Goal: Task Accomplishment & Management: Use online tool/utility

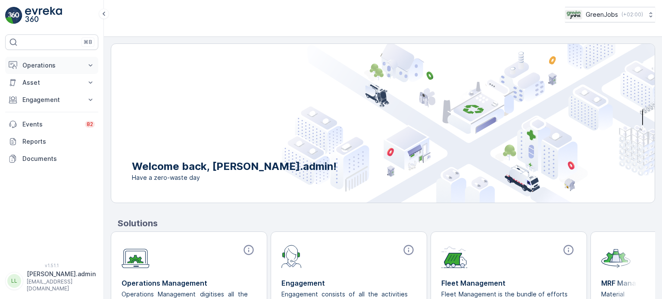
click at [48, 65] on p "Operations" at bounding box center [51, 65] width 59 height 9
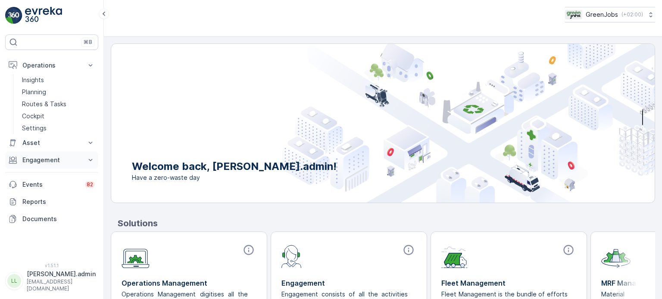
click at [34, 156] on p "Engagement" at bounding box center [51, 160] width 59 height 9
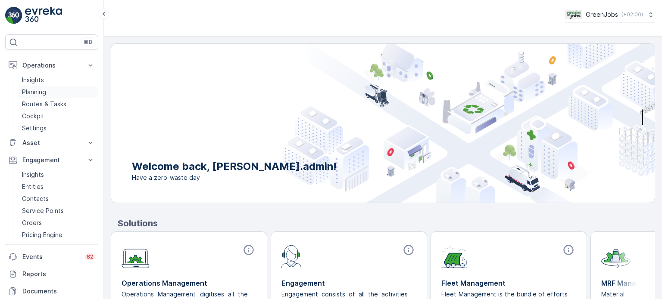
click at [35, 92] on p "Planning" at bounding box center [34, 92] width 24 height 9
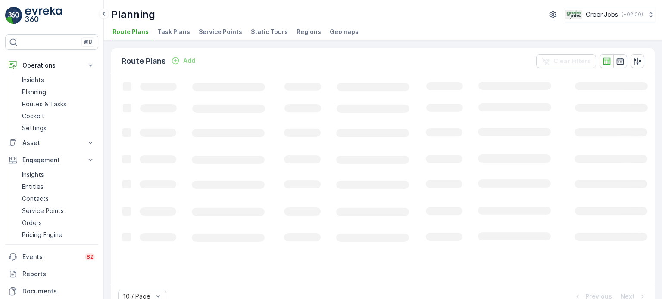
click at [213, 29] on span "Service Points" at bounding box center [221, 32] width 44 height 9
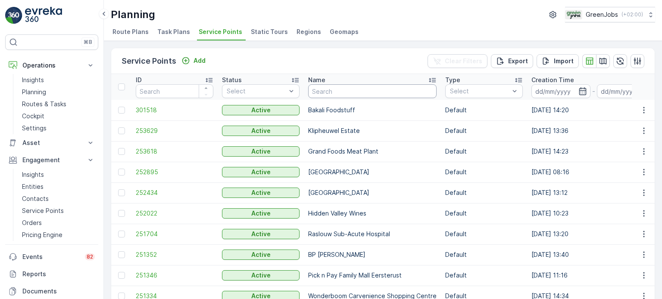
click at [356, 95] on input "text" at bounding box center [372, 91] width 128 height 14
click at [358, 92] on input "text" at bounding box center [372, 91] width 128 height 14
type input "clea"
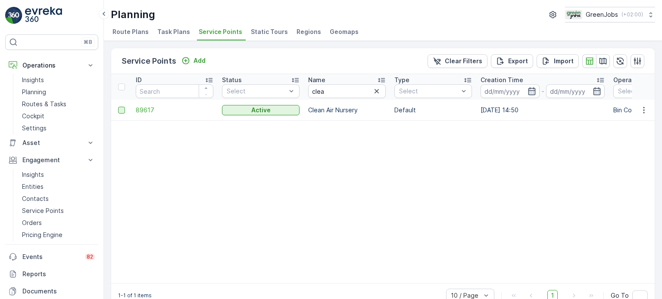
click at [122, 109] on div at bounding box center [121, 110] width 7 height 7
click at [118, 107] on input "checkbox" at bounding box center [118, 107] width 0 height 0
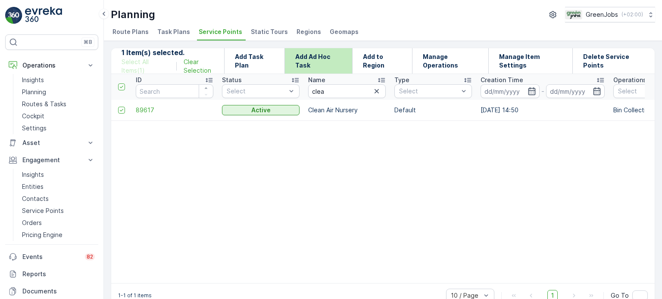
click at [319, 58] on p "Add Ad Hoc Task" at bounding box center [318, 61] width 47 height 17
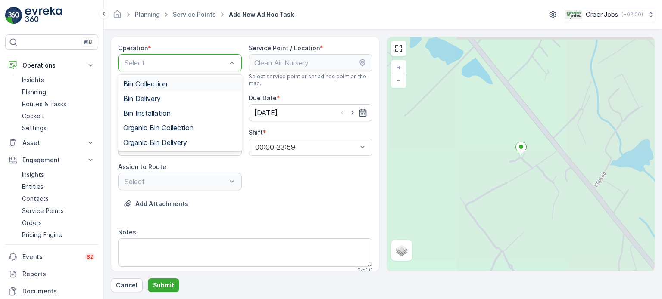
drag, startPoint x: 171, startPoint y: 82, endPoint x: 226, endPoint y: 87, distance: 54.5
click at [172, 82] on div "Bin Collection" at bounding box center [179, 84] width 113 height 8
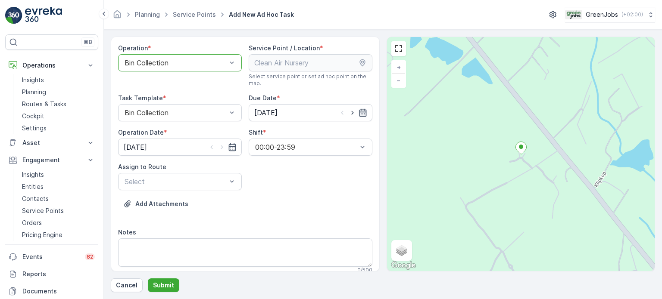
click at [364, 114] on icon "button" at bounding box center [362, 113] width 7 height 8
click at [280, 234] on div "29" at bounding box center [277, 236] width 14 height 14
type input "[DATE]"
click at [232, 144] on icon "button" at bounding box center [232, 147] width 9 height 9
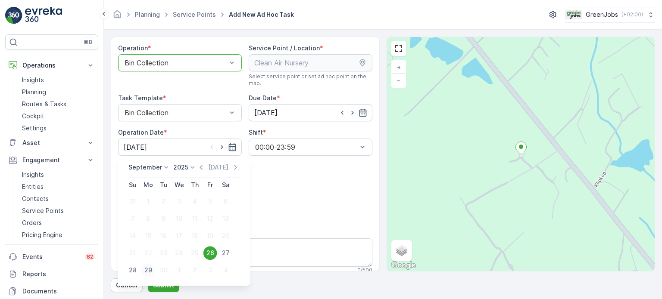
click at [148, 271] on div "29" at bounding box center [148, 271] width 14 height 14
type input "[DATE]"
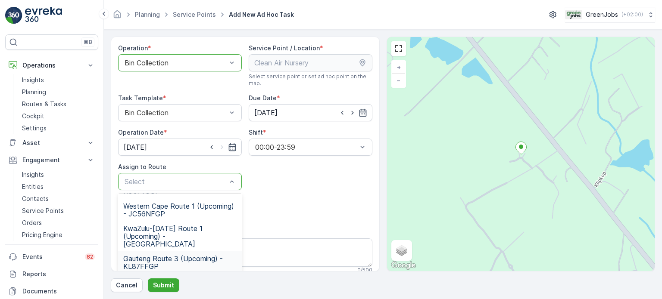
scroll to position [124, 0]
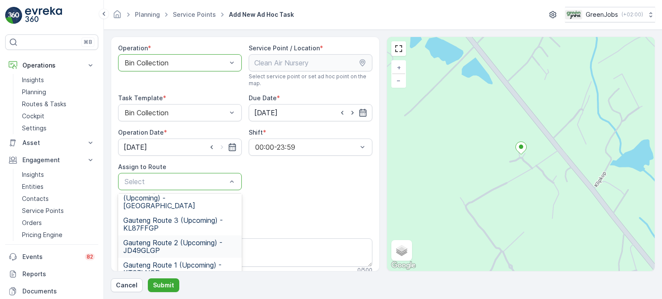
click at [140, 239] on span "Gauteng Route 2 (Upcoming) - JD49GLGP" at bounding box center [179, 247] width 113 height 16
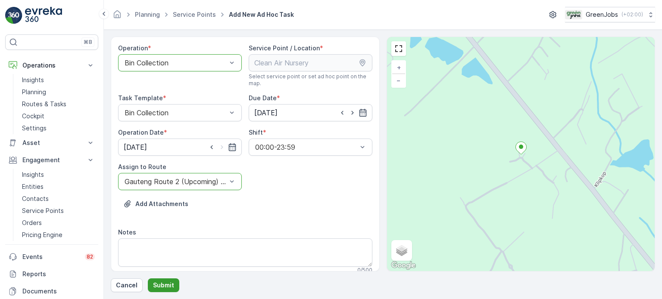
click at [168, 284] on p "Submit" at bounding box center [163, 285] width 21 height 9
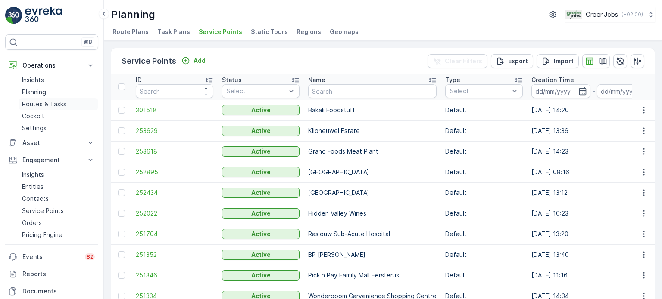
drag, startPoint x: 39, startPoint y: 102, endPoint x: 56, endPoint y: 102, distance: 17.2
click at [40, 102] on p "Routes & Tasks" at bounding box center [44, 104] width 44 height 9
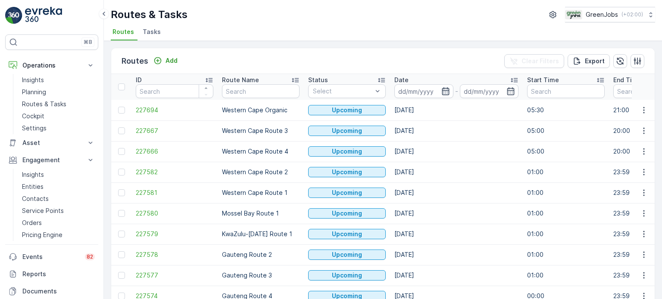
click at [446, 87] on icon "button" at bounding box center [445, 91] width 9 height 9
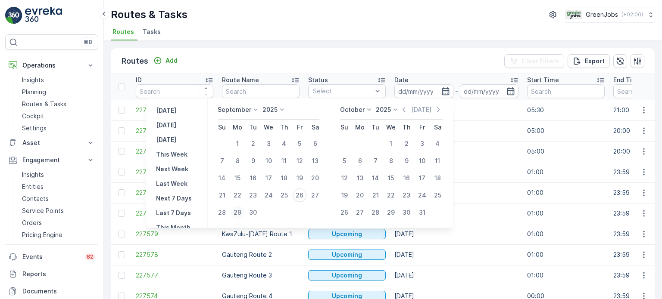
click at [238, 211] on div "29" at bounding box center [237, 213] width 14 height 14
type input "[DATE]"
click at [238, 211] on div "29" at bounding box center [237, 213] width 14 height 14
type input "[DATE]"
click at [238, 211] on div "29" at bounding box center [237, 213] width 14 height 14
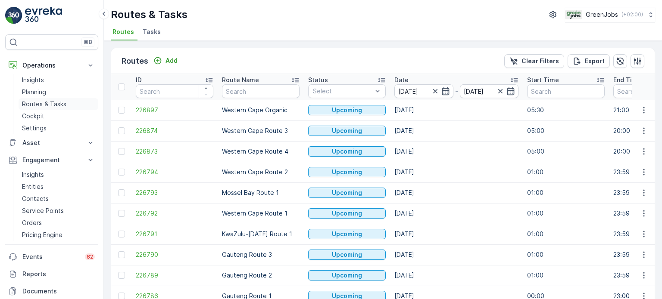
click at [50, 103] on p "Routes & Tasks" at bounding box center [44, 104] width 44 height 9
click at [444, 93] on icon "button" at bounding box center [445, 91] width 9 height 9
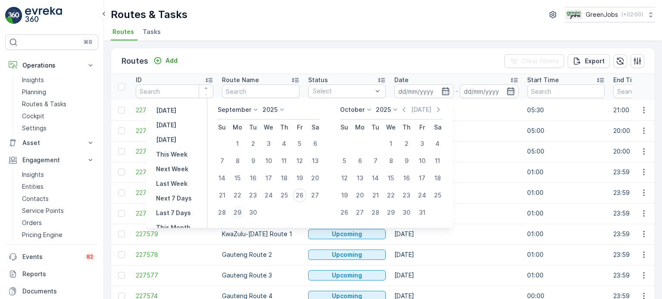
click at [240, 210] on div "29" at bounding box center [237, 213] width 14 height 14
type input "[DATE]"
click at [240, 210] on div "29" at bounding box center [237, 213] width 14 height 14
type input "[DATE]"
click at [240, 210] on div "29" at bounding box center [237, 213] width 14 height 14
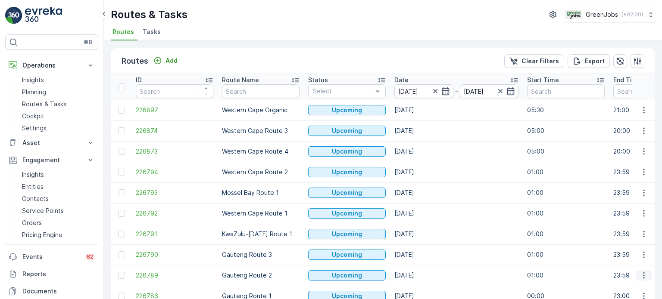
click at [643, 275] on icon "button" at bounding box center [643, 275] width 9 height 9
click at [624, 211] on span "See More Details" at bounding box center [623, 210] width 50 height 9
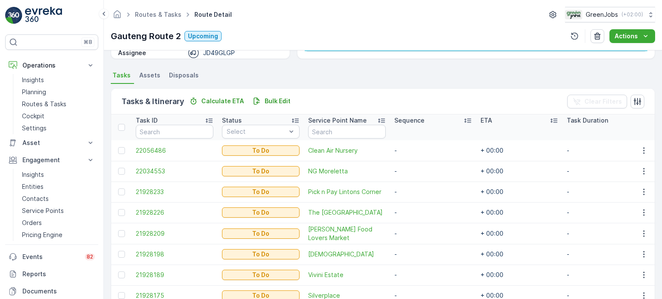
scroll to position [172, 0]
